Goal: Navigation & Orientation: Find specific page/section

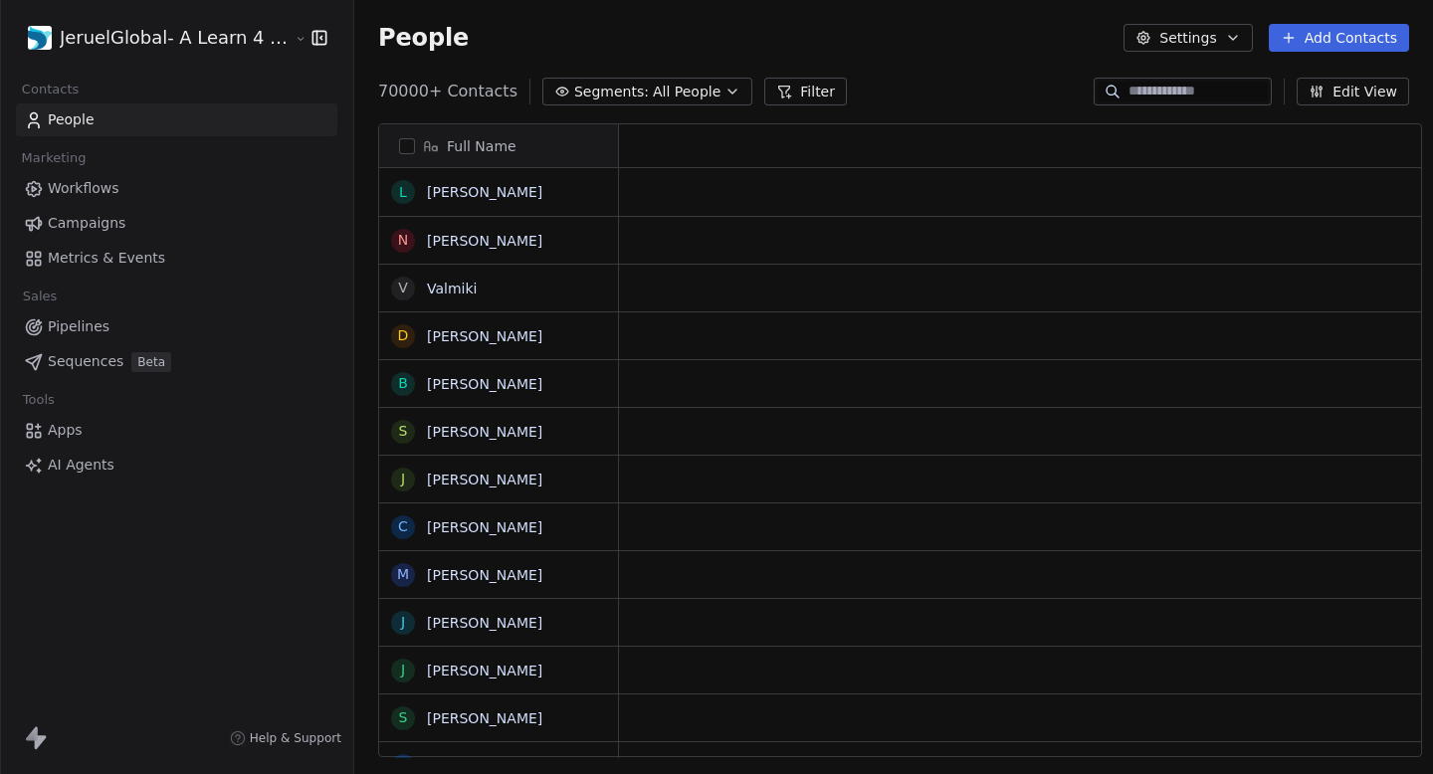
scroll to position [1, 1]
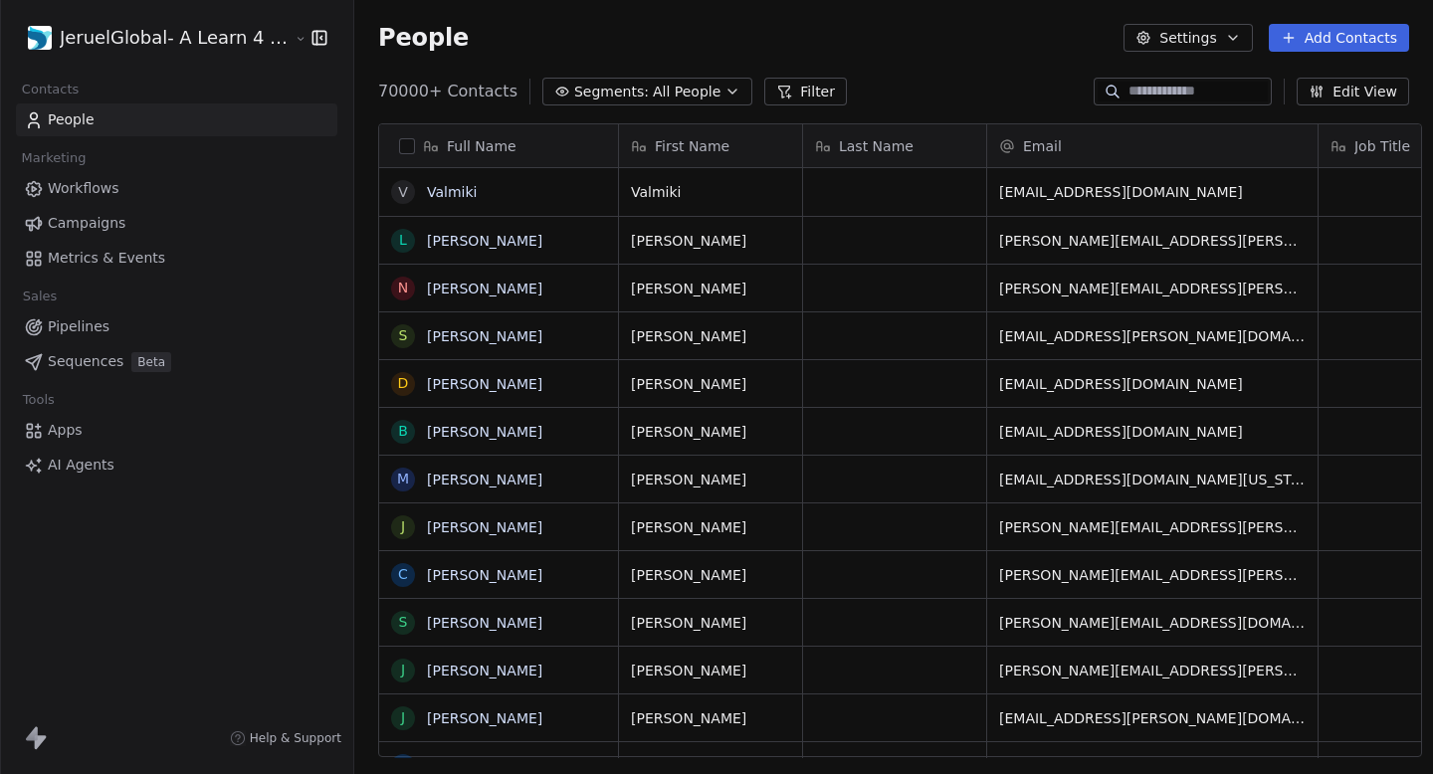
click at [109, 236] on link "Campaigns" at bounding box center [176, 223] width 321 height 33
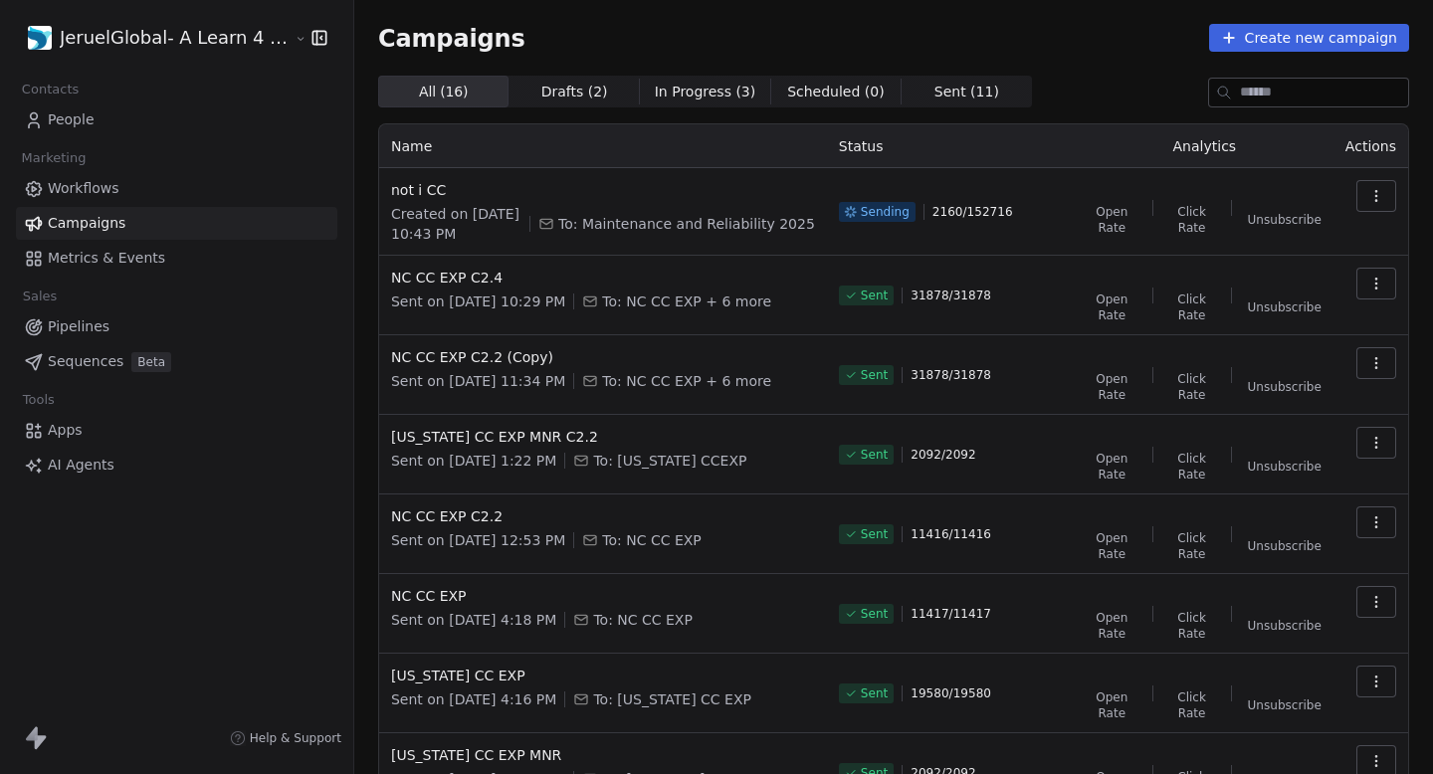
click at [135, 265] on span "Metrics & Events" at bounding box center [106, 258] width 117 height 21
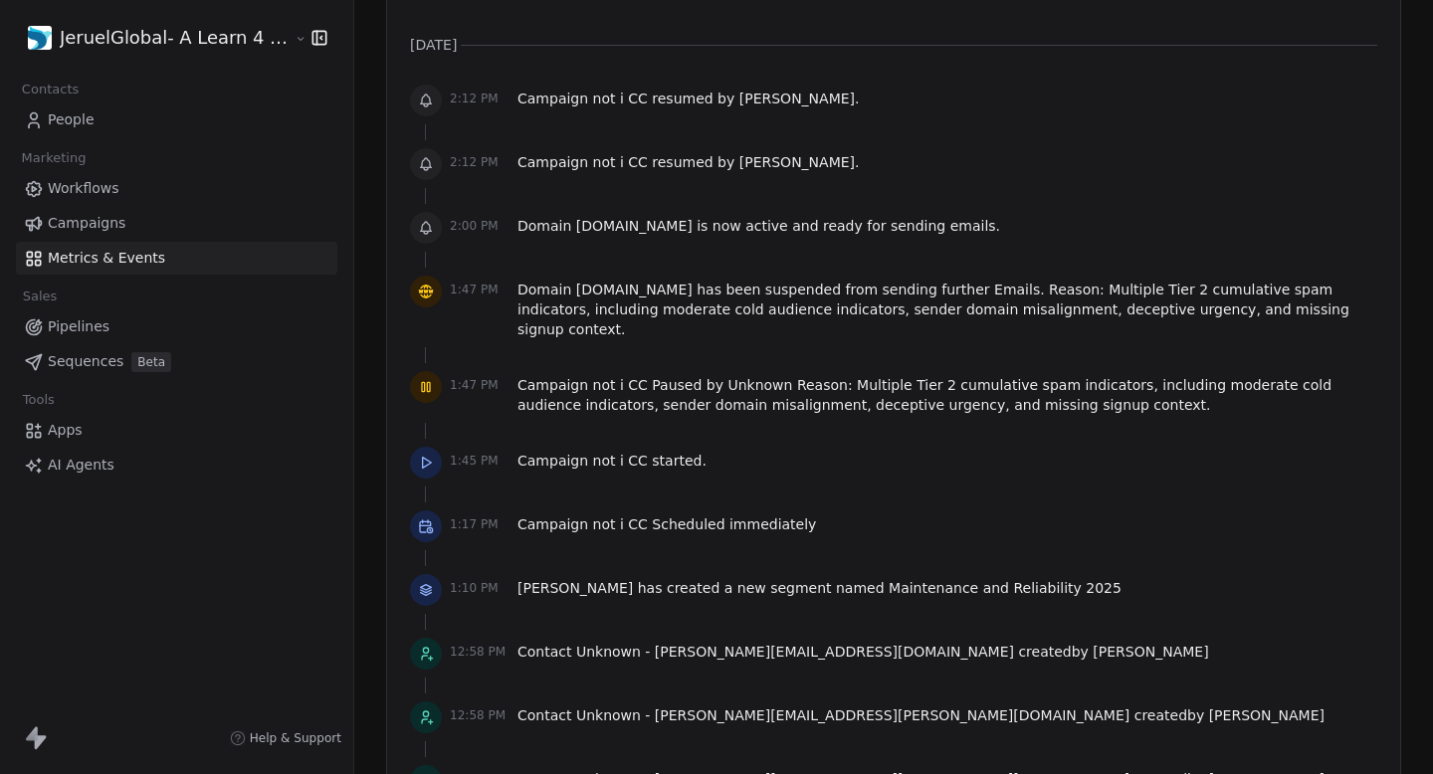
scroll to position [1460, 0]
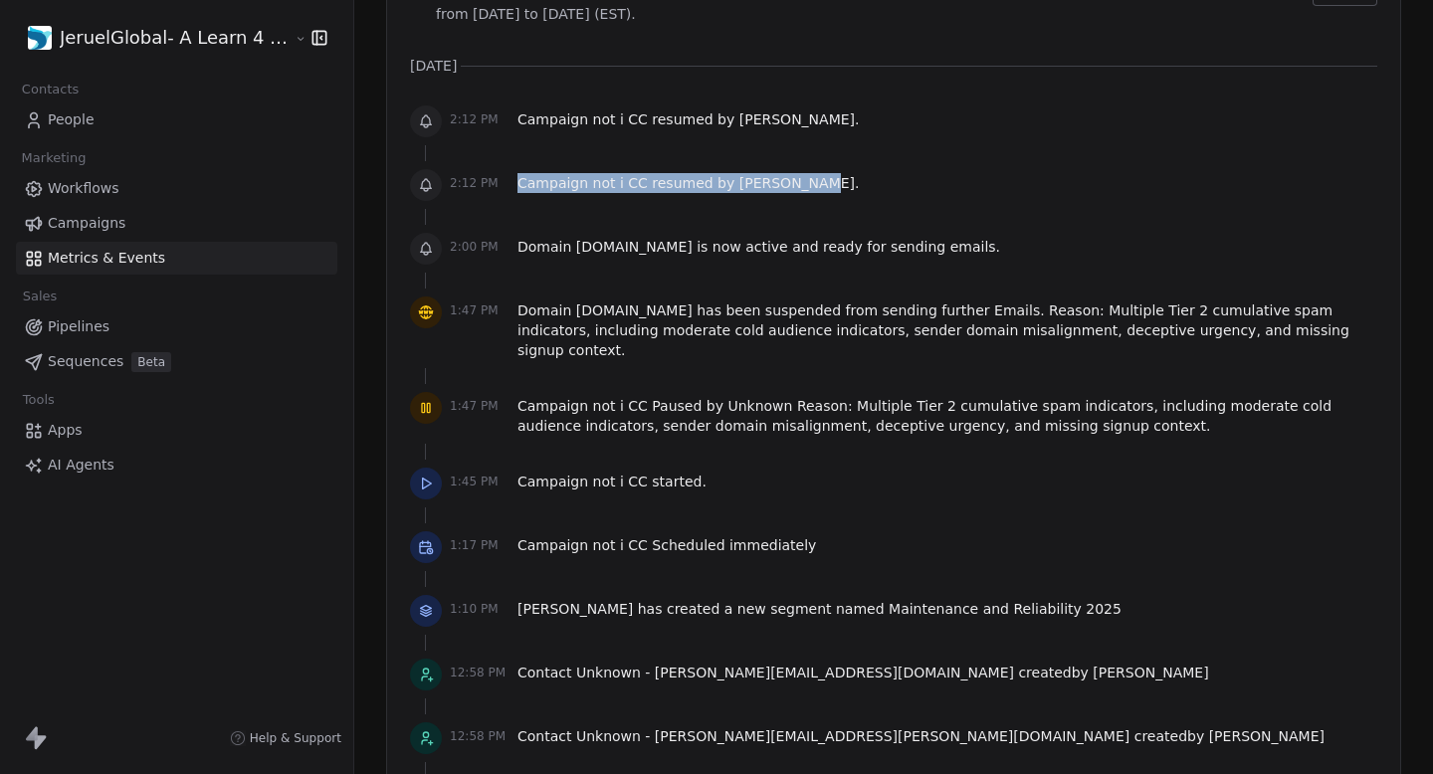
drag, startPoint x: 502, startPoint y: 185, endPoint x: 830, endPoint y: 191, distance: 327.4
click at [828, 189] on div "2:12 PM Campaign not i CC resumed by [PERSON_NAME] ." at bounding box center [893, 185] width 967 height 44
click at [830, 191] on div "2:12 PM Campaign not i CC resumed by [PERSON_NAME] ." at bounding box center [893, 185] width 967 height 44
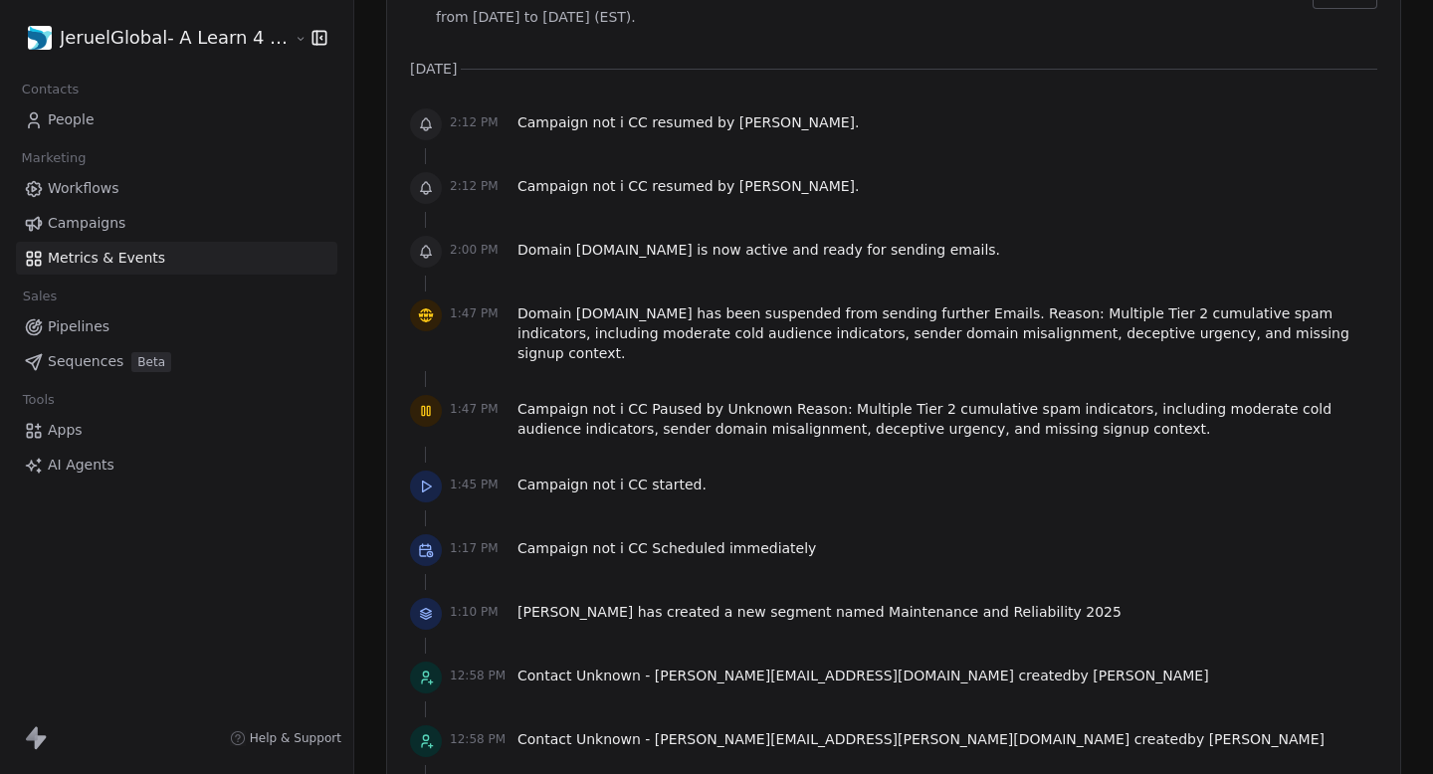
scroll to position [1437, 0]
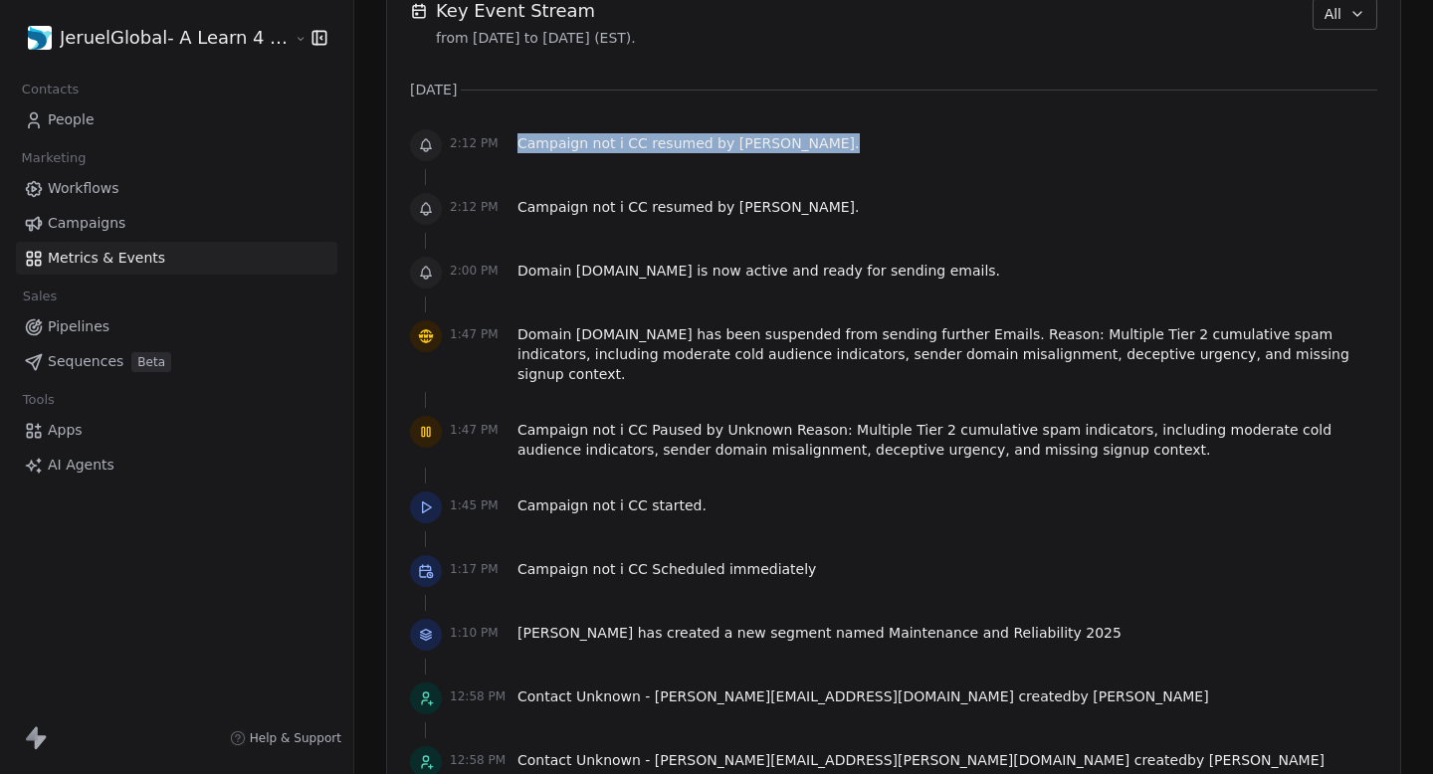
drag, startPoint x: 533, startPoint y: 146, endPoint x: 944, endPoint y: 152, distance: 410.9
click at [944, 152] on div "2:12 PM Campaign not i CC resumed by [PERSON_NAME] ." at bounding box center [893, 145] width 967 height 44
click at [945, 152] on div "2:12 PM Campaign not i CC resumed by [PERSON_NAME] ." at bounding box center [893, 145] width 967 height 44
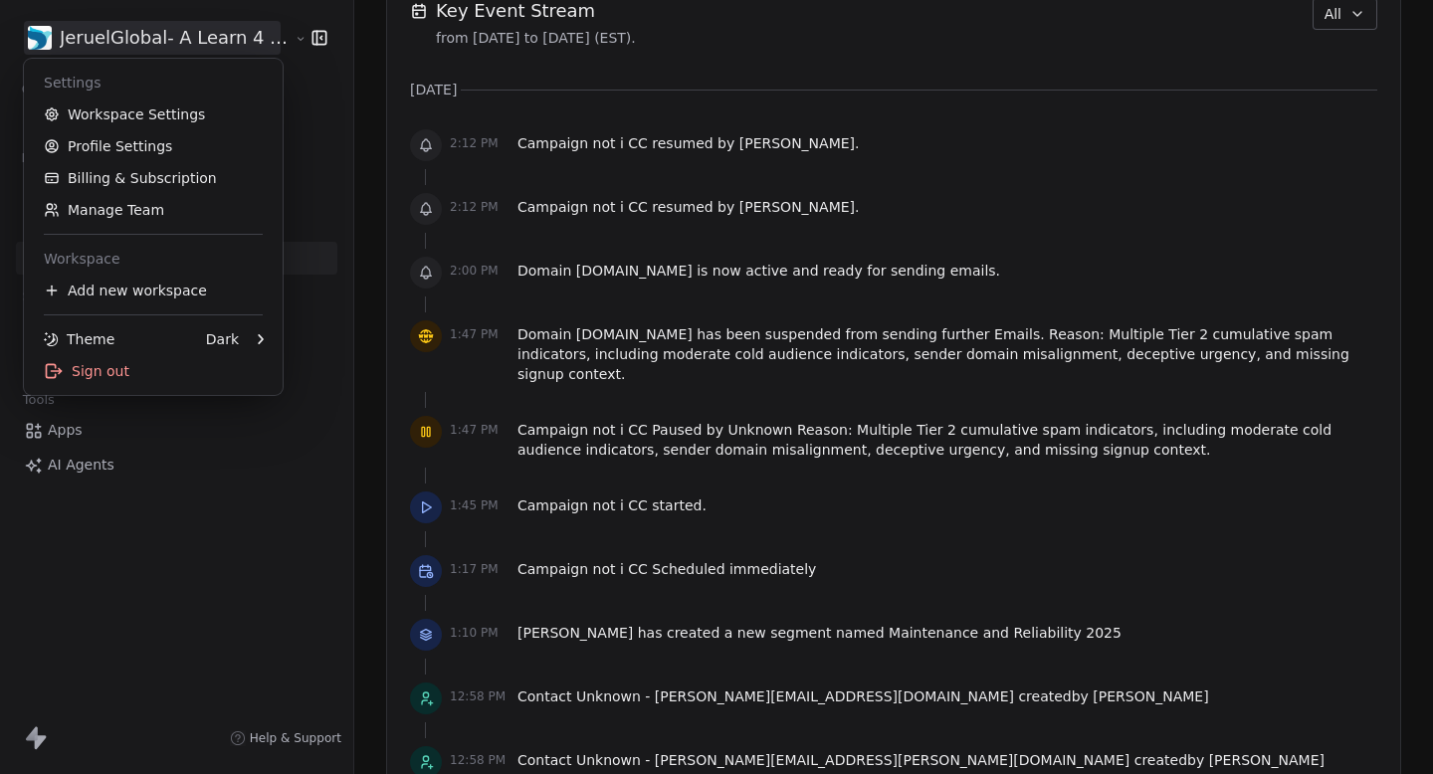
click at [172, 36] on html "JeruelGlobal- A Learn 4 LLC Company Contacts People Marketing Workflows Campaig…" at bounding box center [716, 387] width 1433 height 774
click at [162, 114] on link "Workspace Settings" at bounding box center [153, 114] width 243 height 32
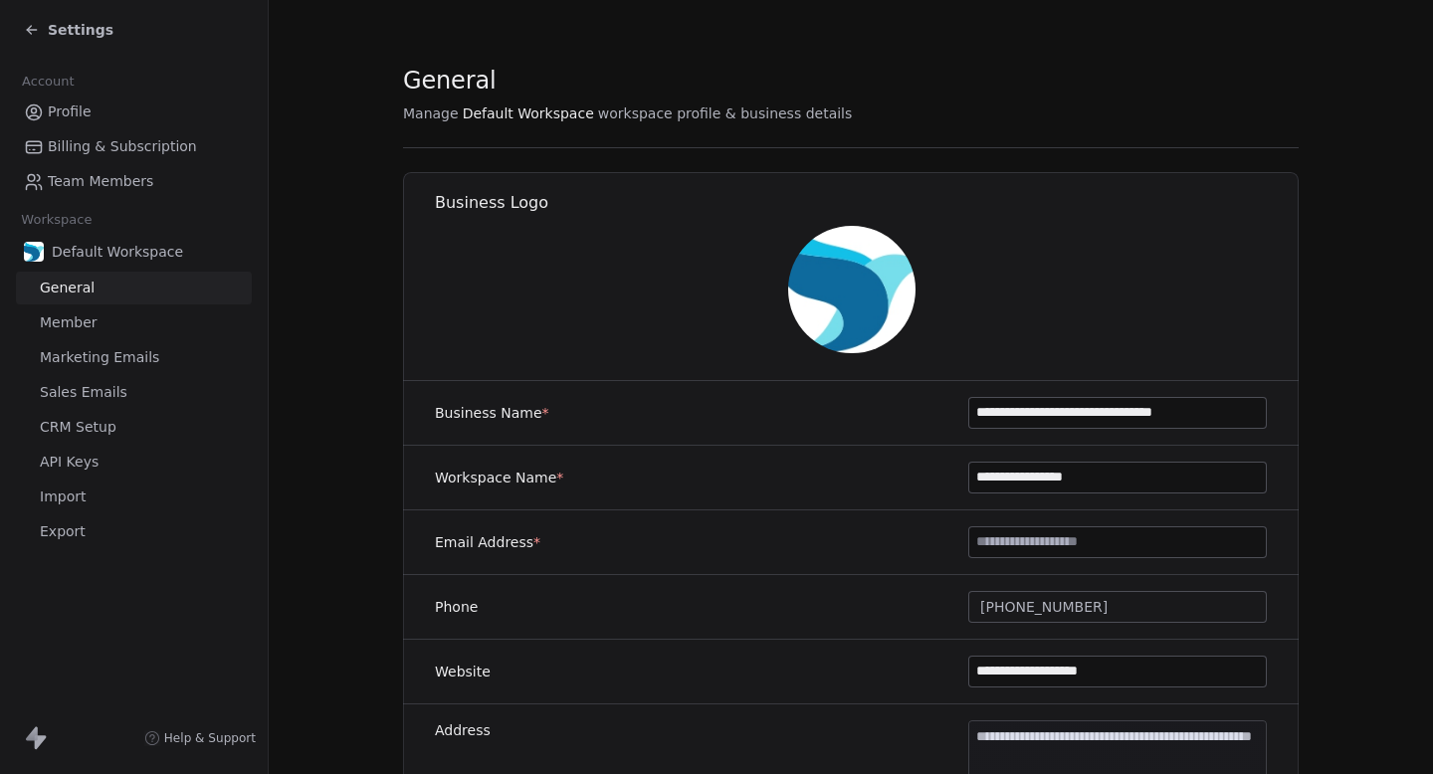
click at [140, 121] on link "Profile" at bounding box center [134, 112] width 236 height 33
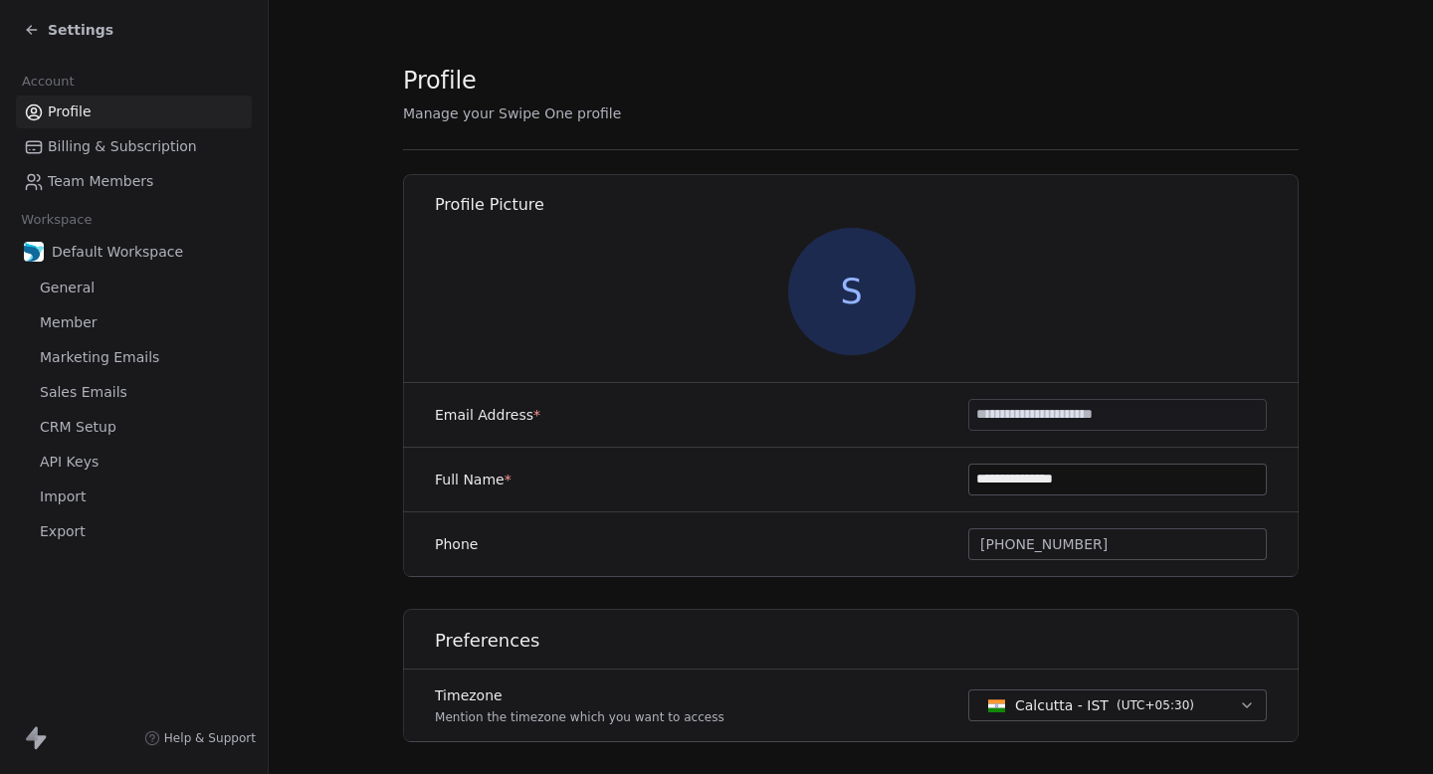
click at [50, 56] on div "Settings" at bounding box center [134, 30] width 268 height 60
click at [53, 40] on div "Settings" at bounding box center [138, 30] width 228 height 28
click at [67, 29] on span "Settings" at bounding box center [81, 30] width 66 height 20
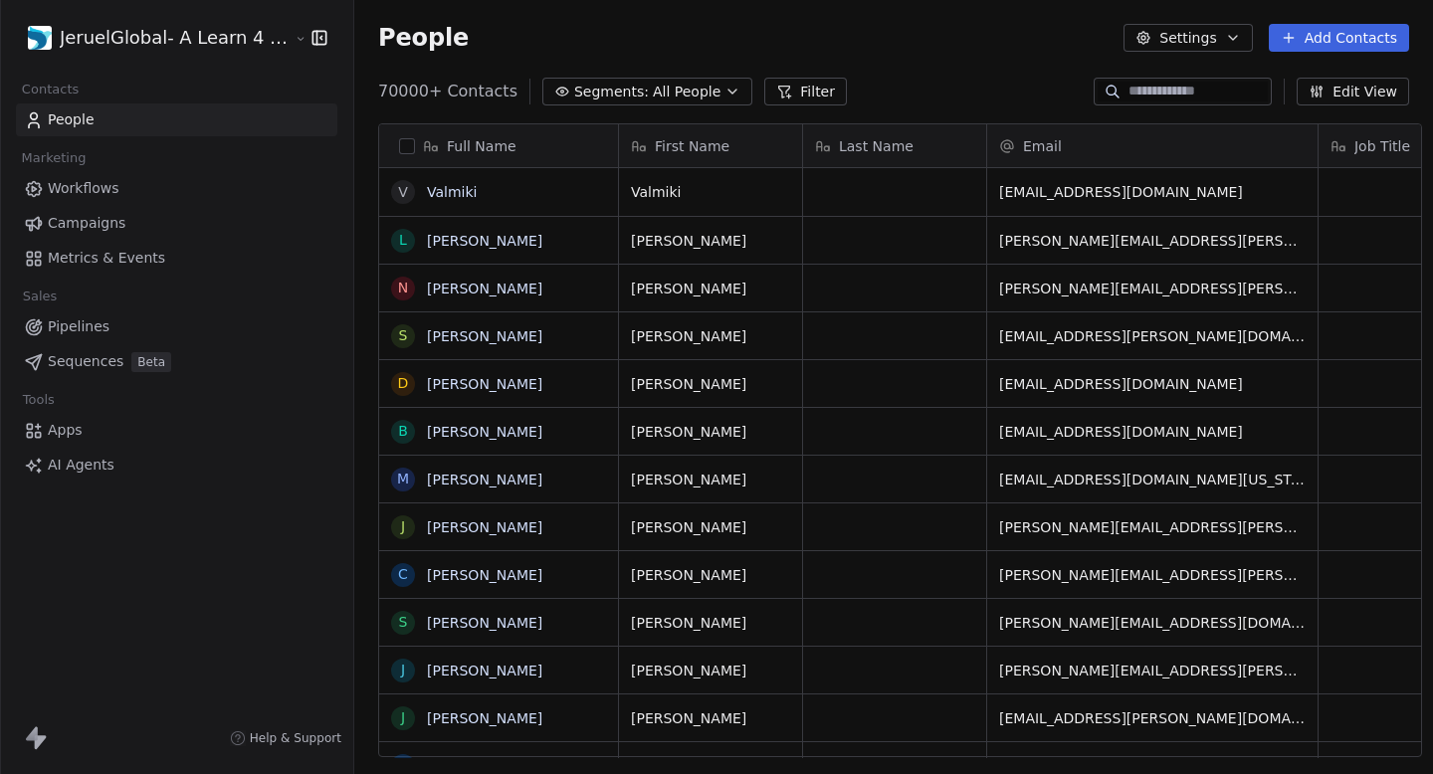
scroll to position [681, 1091]
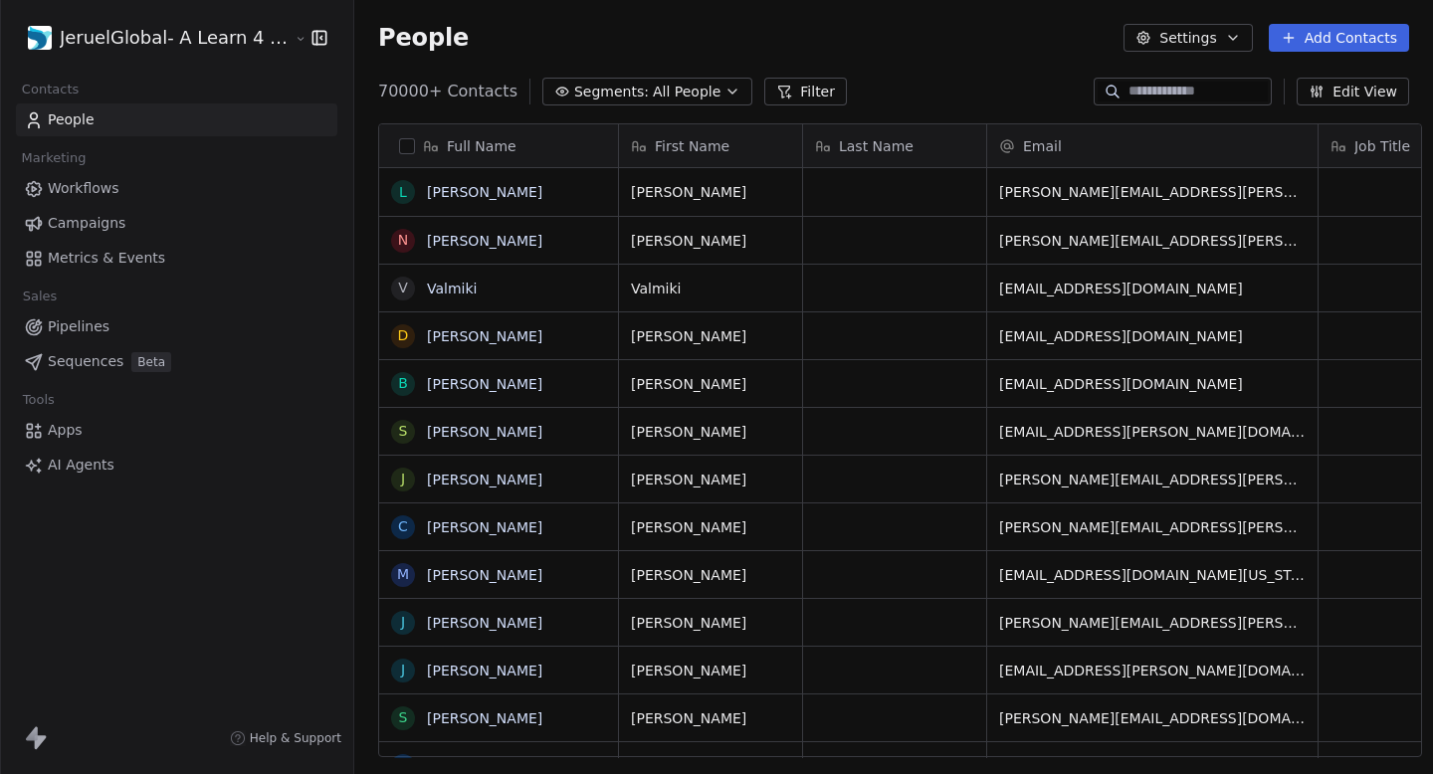
click at [104, 248] on span "Metrics & Events" at bounding box center [106, 258] width 117 height 21
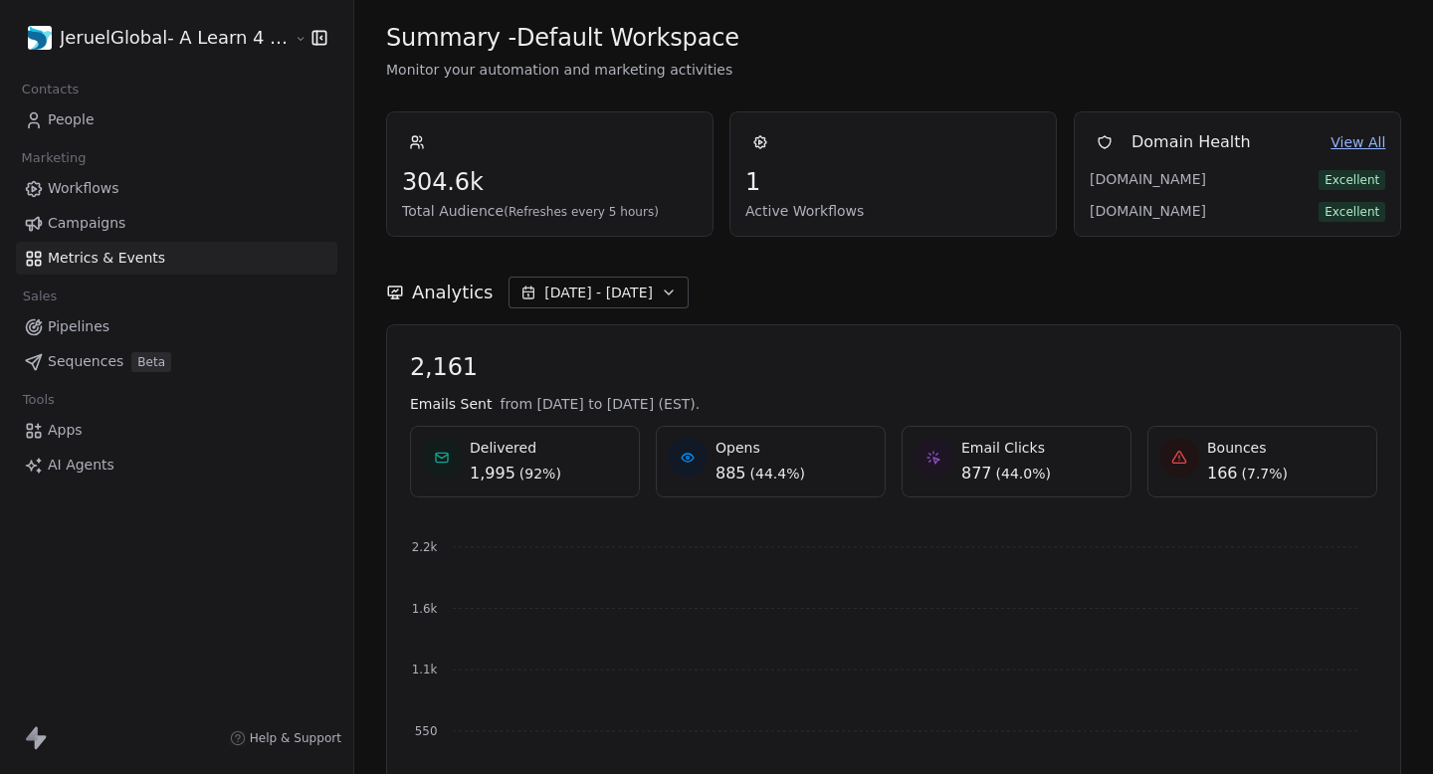
click at [121, 229] on link "Campaigns" at bounding box center [176, 223] width 321 height 33
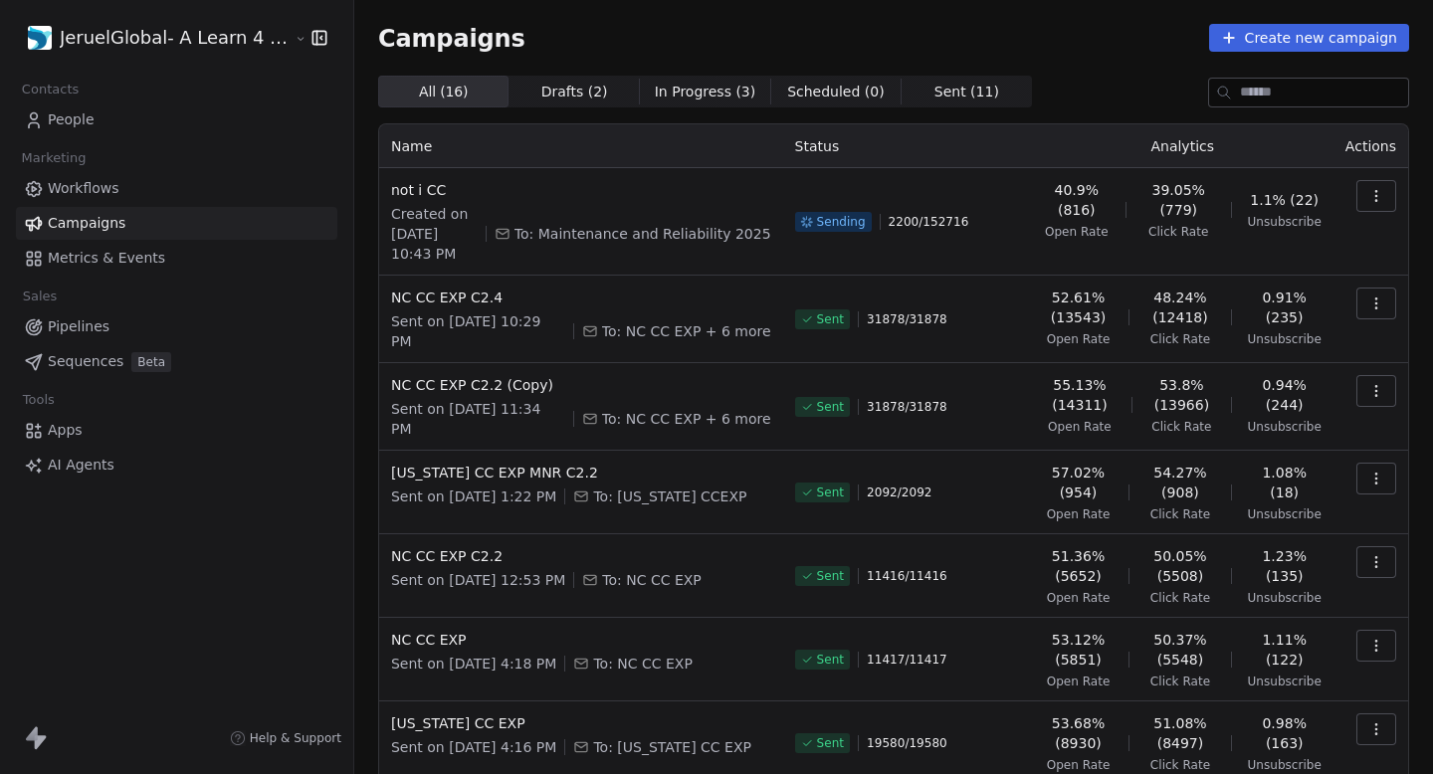
click at [81, 180] on span "Workflows" at bounding box center [84, 188] width 72 height 21
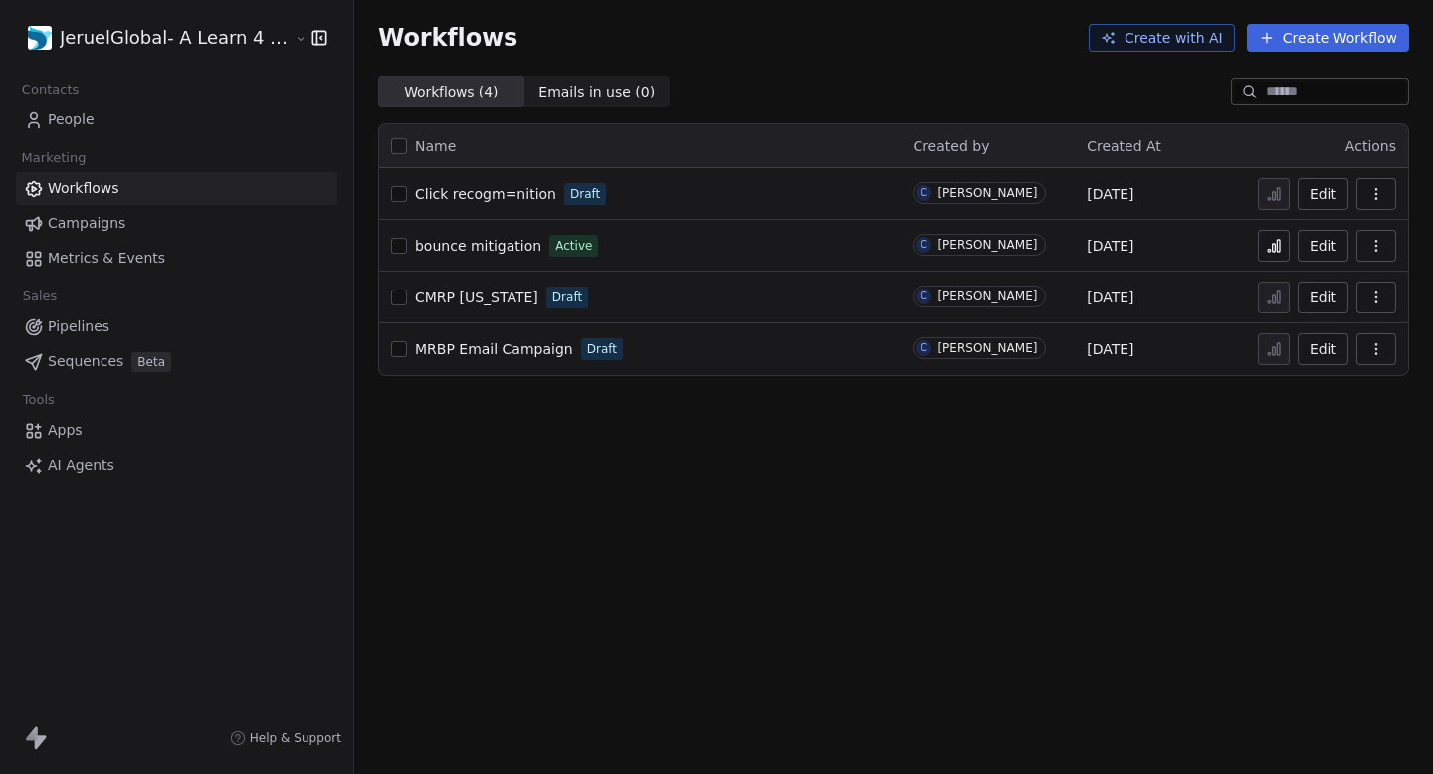
click at [103, 226] on span "Campaigns" at bounding box center [87, 223] width 78 height 21
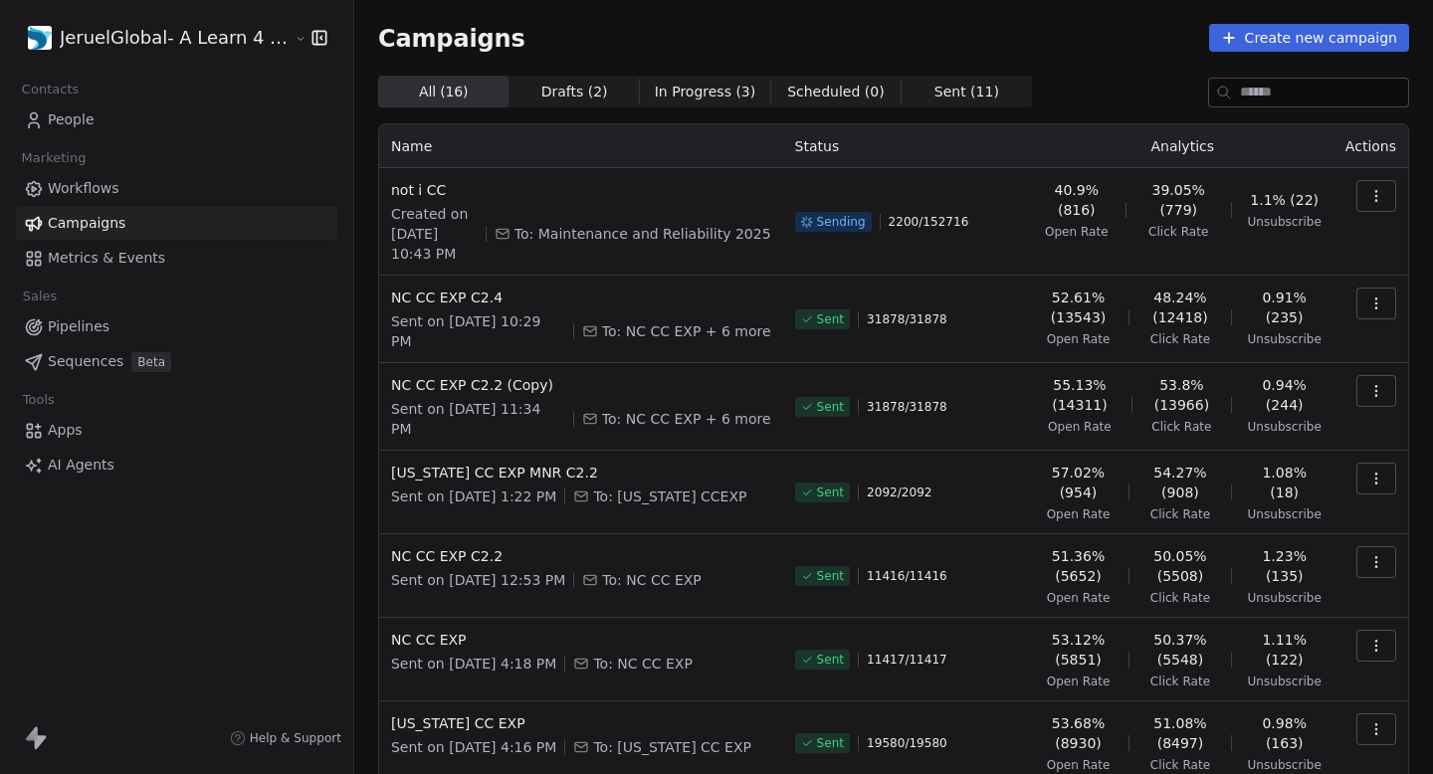
click at [108, 49] on html "JeruelGlobal- A Learn 4 LLC Company Contacts People Marketing Workflows Campaig…" at bounding box center [716, 387] width 1433 height 774
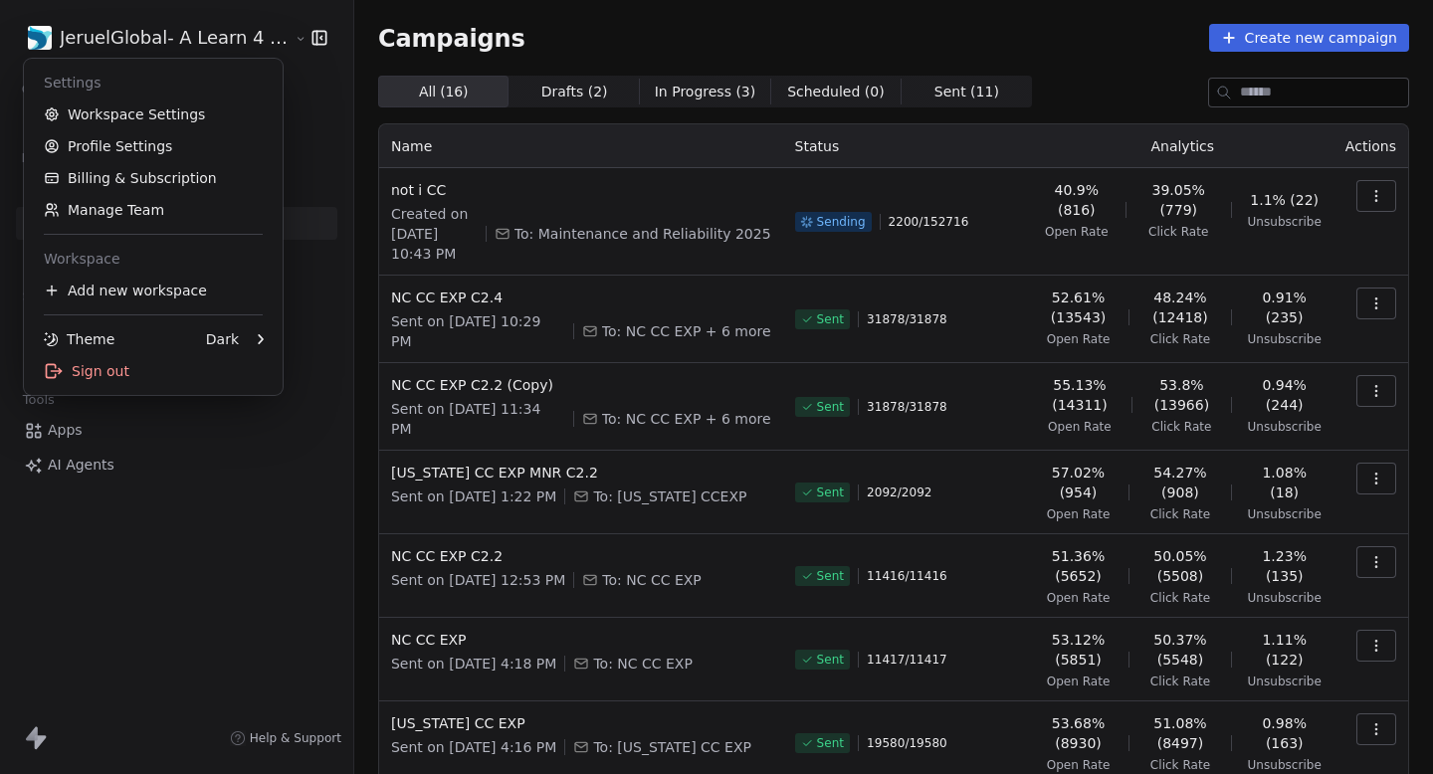
click at [453, 34] on html "JeruelGlobal- A Learn 4 LLC Company Contacts People Marketing Workflows Campaig…" at bounding box center [716, 387] width 1433 height 774
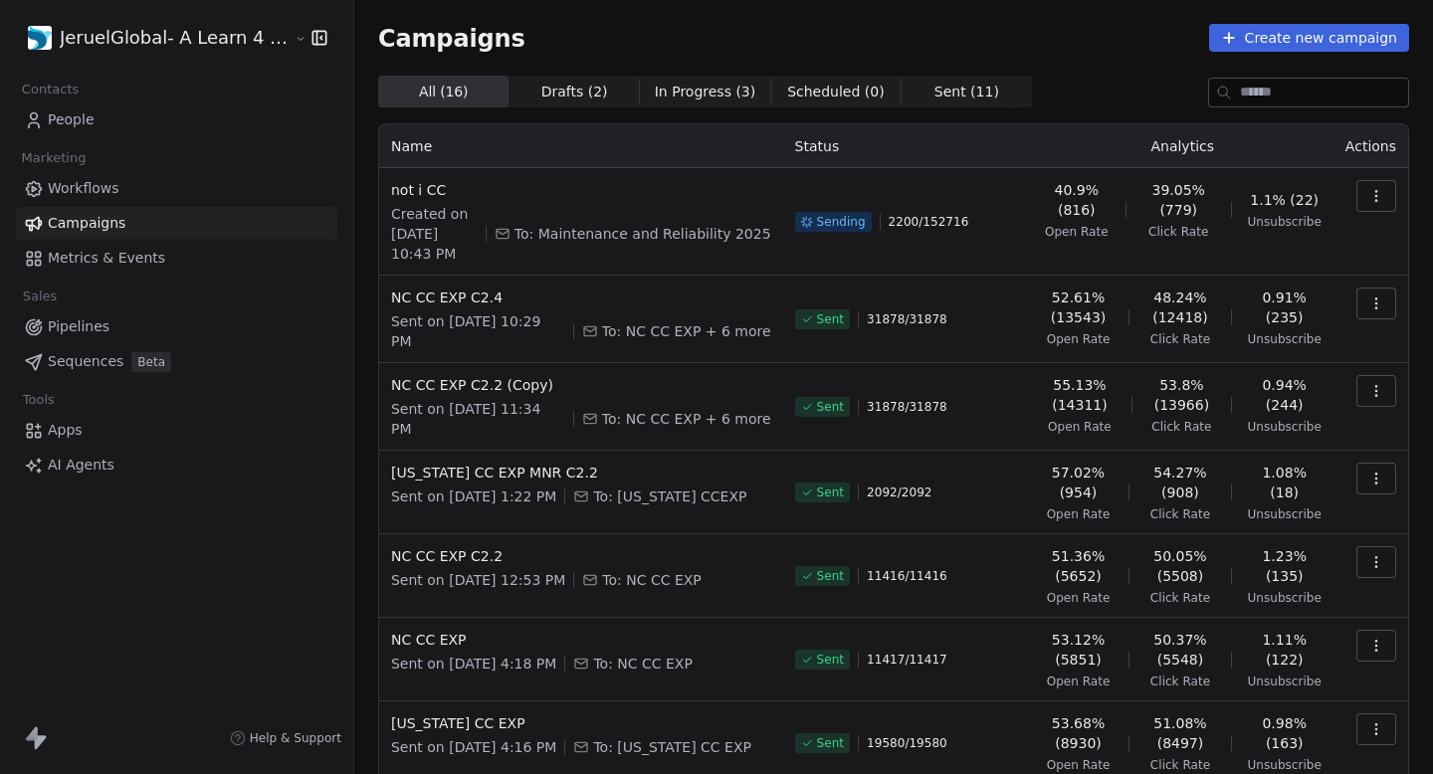
click at [453, 34] on span "Campaigns" at bounding box center [451, 38] width 147 height 28
click at [568, 31] on div "Campaigns Create new campaign" at bounding box center [893, 38] width 1031 height 28
